Goal: Task Accomplishment & Management: Use online tool/utility

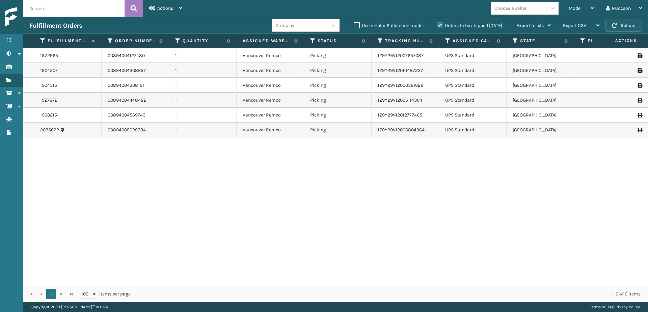
click at [617, 26] on span "button" at bounding box center [614, 25] width 5 height 5
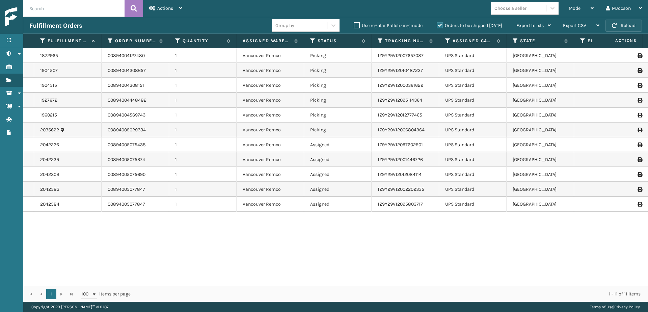
click at [634, 25] on button "Reload" at bounding box center [624, 26] width 36 height 12
click at [590, 8] on div "Mode" at bounding box center [581, 8] width 25 height 17
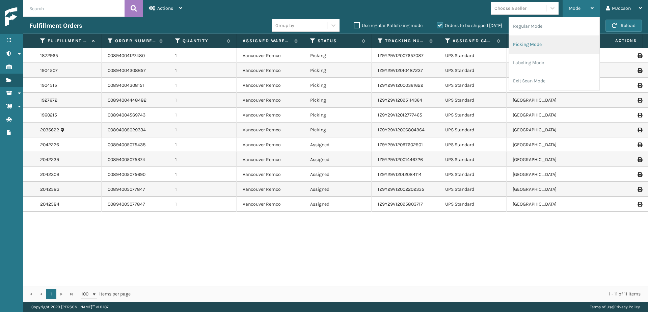
click at [525, 45] on li "Picking Mode" at bounding box center [554, 44] width 91 height 18
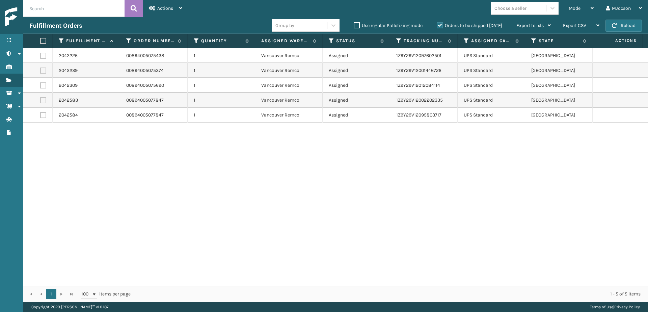
click at [44, 43] on label at bounding box center [42, 41] width 4 height 6
click at [41, 43] on input "checkbox" at bounding box center [40, 41] width 0 height 4
checkbox input "true"
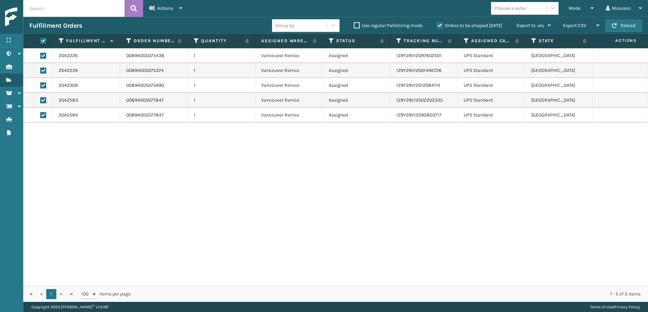
checkbox input "true"
click at [166, 8] on span "Actions" at bounding box center [165, 8] width 16 height 6
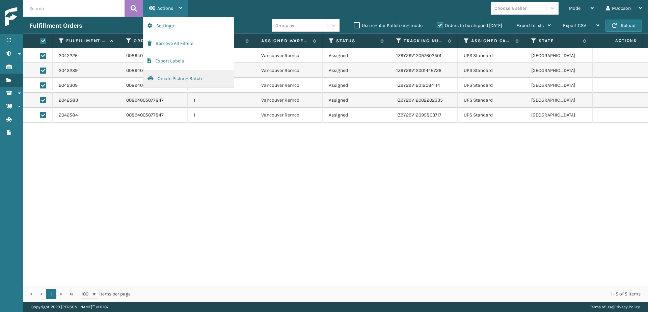
click at [177, 78] on button "Create Picking Batch" at bounding box center [189, 79] width 91 height 18
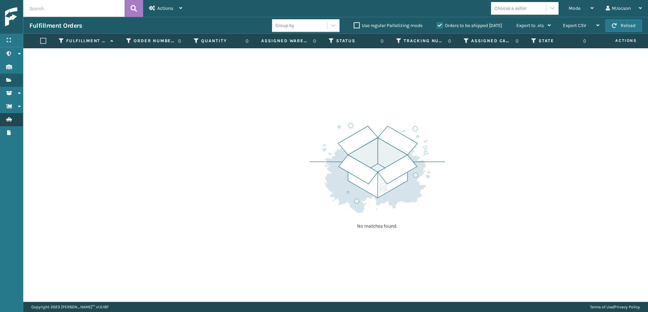
click at [13, 114] on link "Fulfillment Orders Batches" at bounding box center [11, 119] width 23 height 13
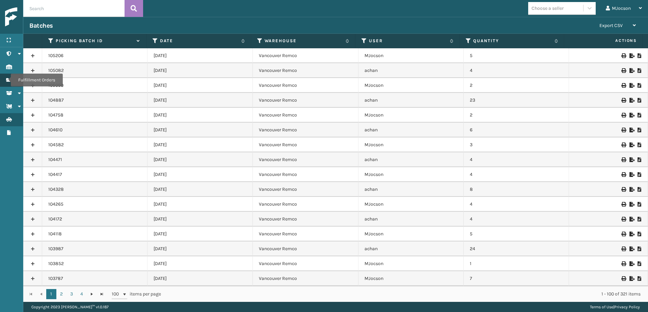
click at [6, 80] on icon "Fulfillment Orders" at bounding box center [8, 80] width 5 height 5
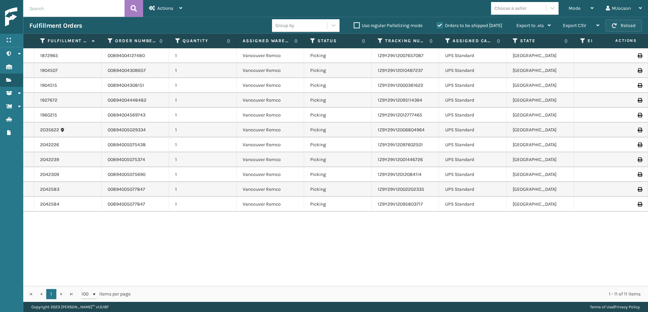
click at [611, 26] on button "Reload" at bounding box center [624, 26] width 36 height 12
click at [589, 7] on div "Mode" at bounding box center [581, 8] width 25 height 17
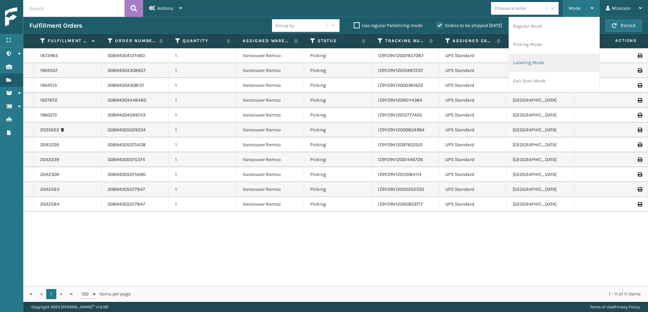
click at [541, 61] on li "Labeling Mode" at bounding box center [554, 63] width 91 height 18
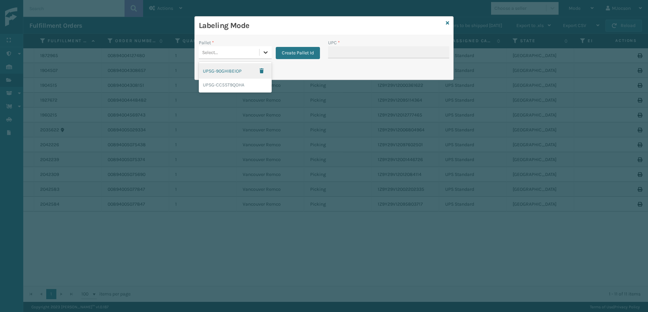
click at [263, 54] on icon at bounding box center [265, 52] width 7 height 7
click at [245, 86] on div "UPSG-CC5ST9QOHA" at bounding box center [235, 85] width 73 height 12
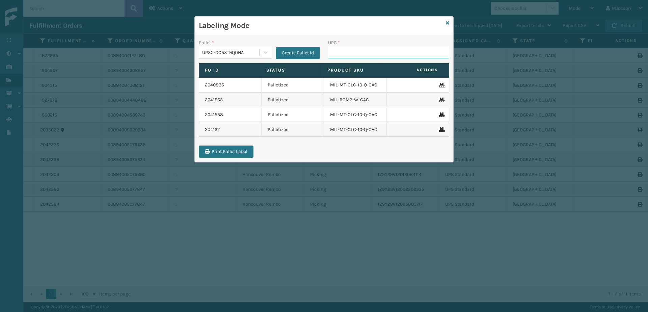
click at [340, 51] on input "UPC *" at bounding box center [388, 52] width 121 height 12
click at [448, 23] on icon at bounding box center [447, 23] width 3 height 5
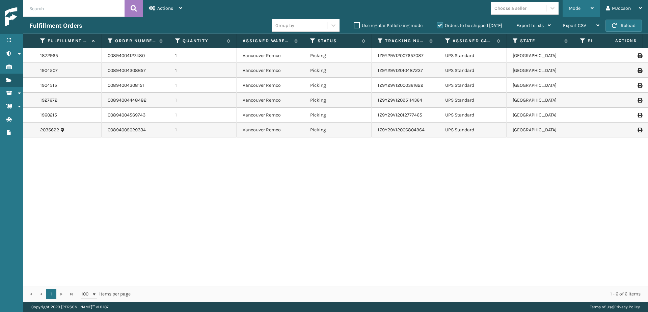
click at [584, 8] on div "Mode" at bounding box center [581, 8] width 25 height 17
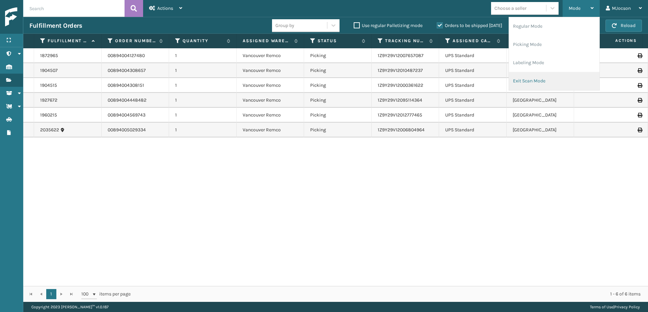
click at [544, 83] on li "Exit Scan Mode" at bounding box center [554, 81] width 91 height 18
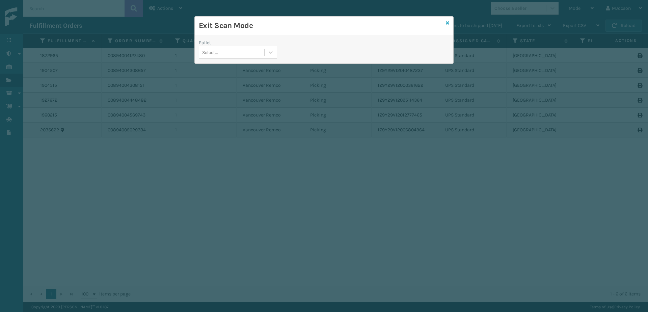
click at [449, 22] on icon at bounding box center [447, 23] width 3 height 5
